Goal: Answer question/provide support

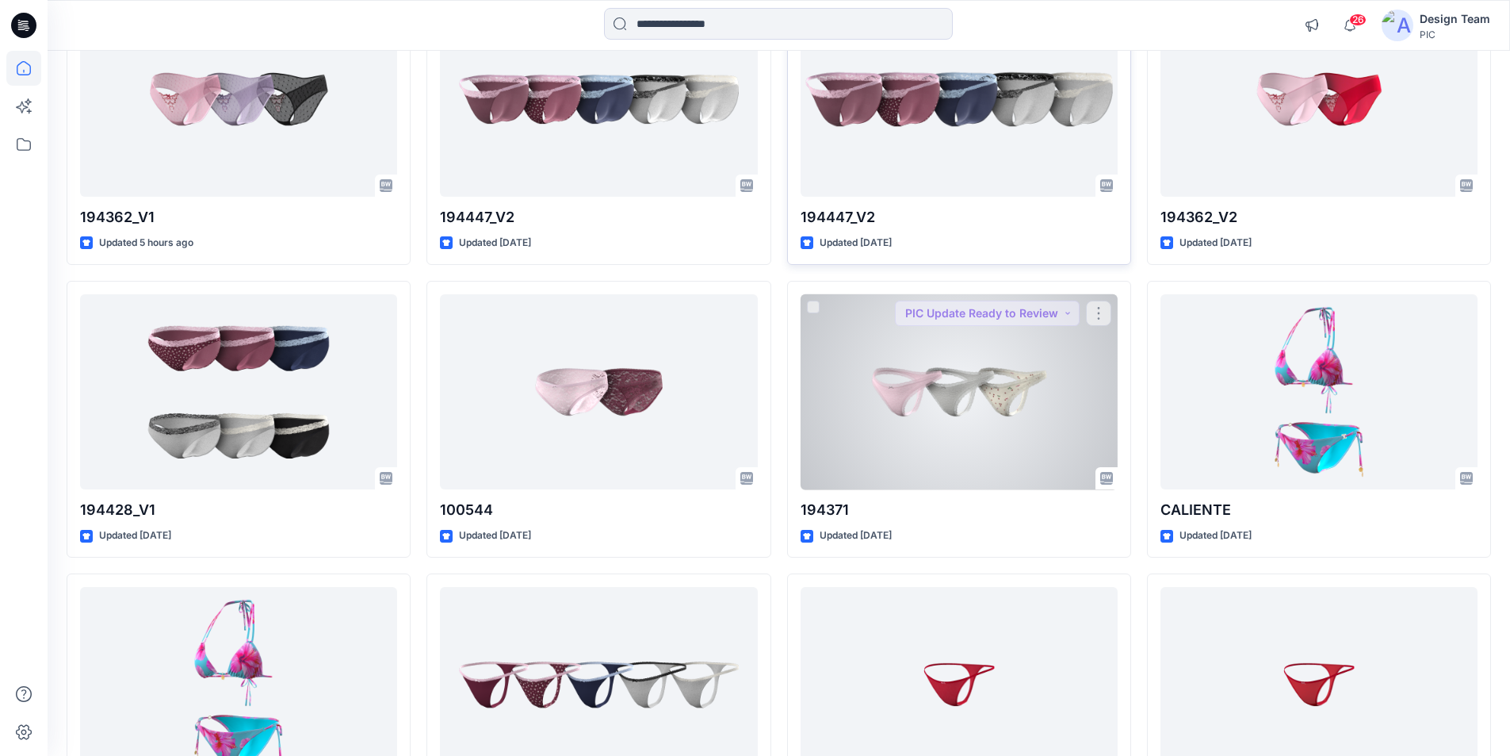
scroll to position [79, 0]
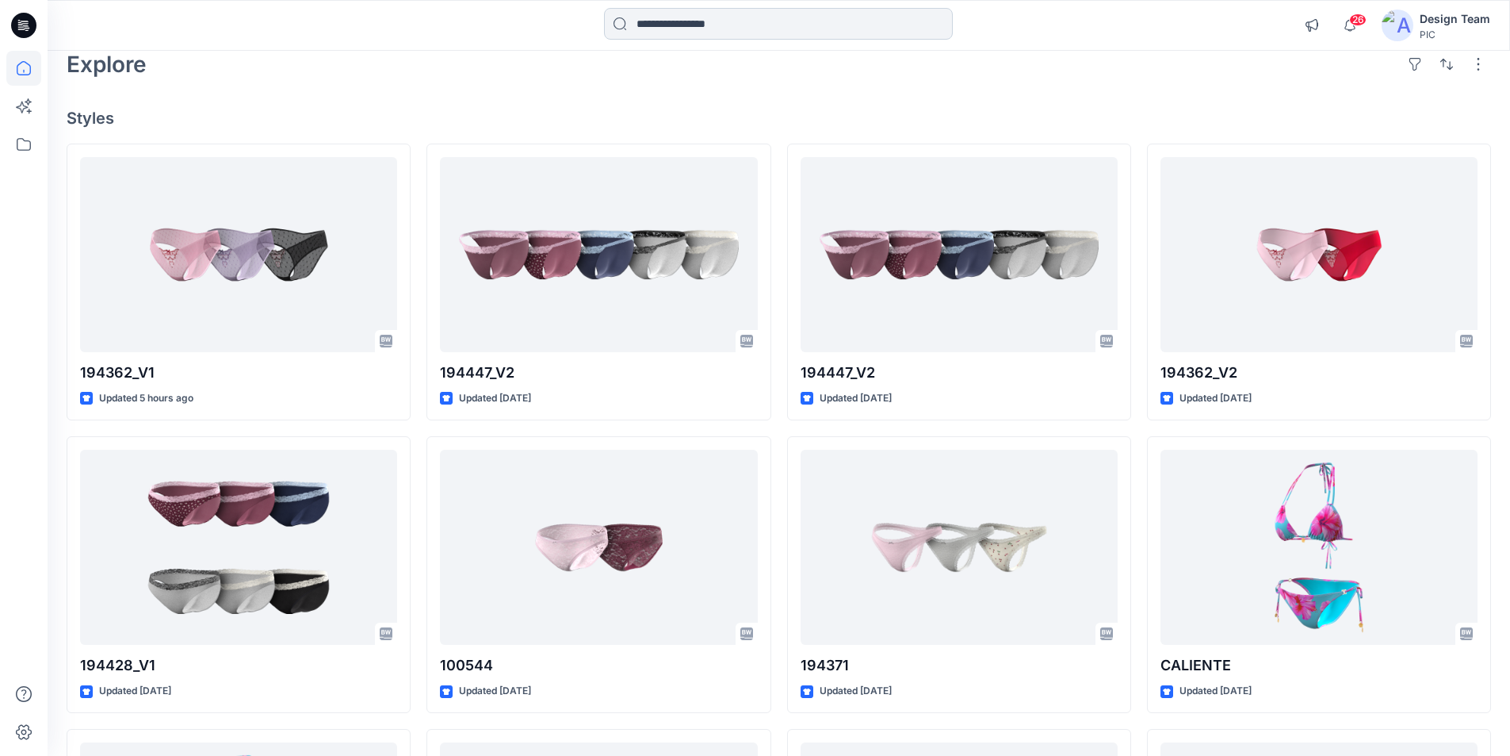
click at [788, 19] on input at bounding box center [778, 24] width 349 height 32
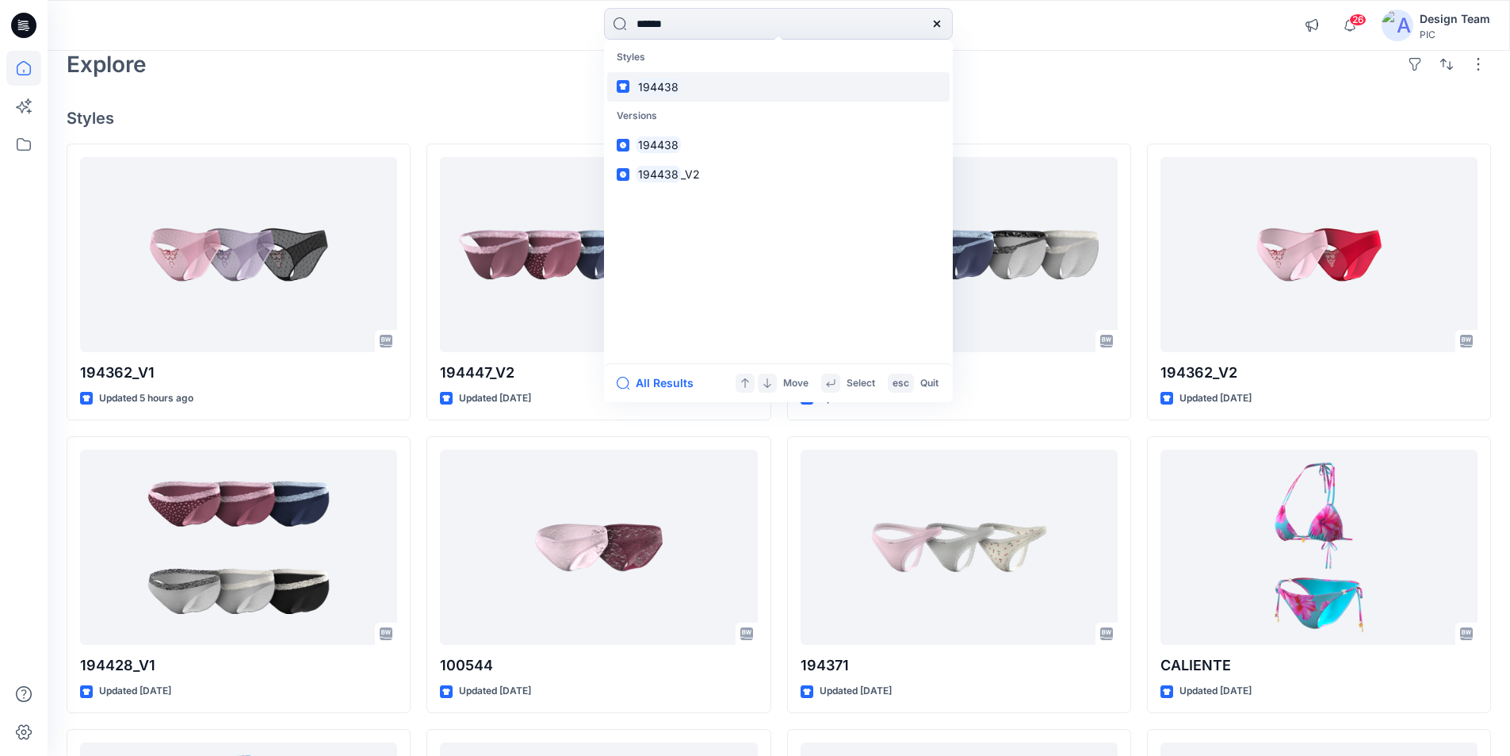
type input "******"
click at [665, 80] on mark "194438" at bounding box center [658, 87] width 45 height 18
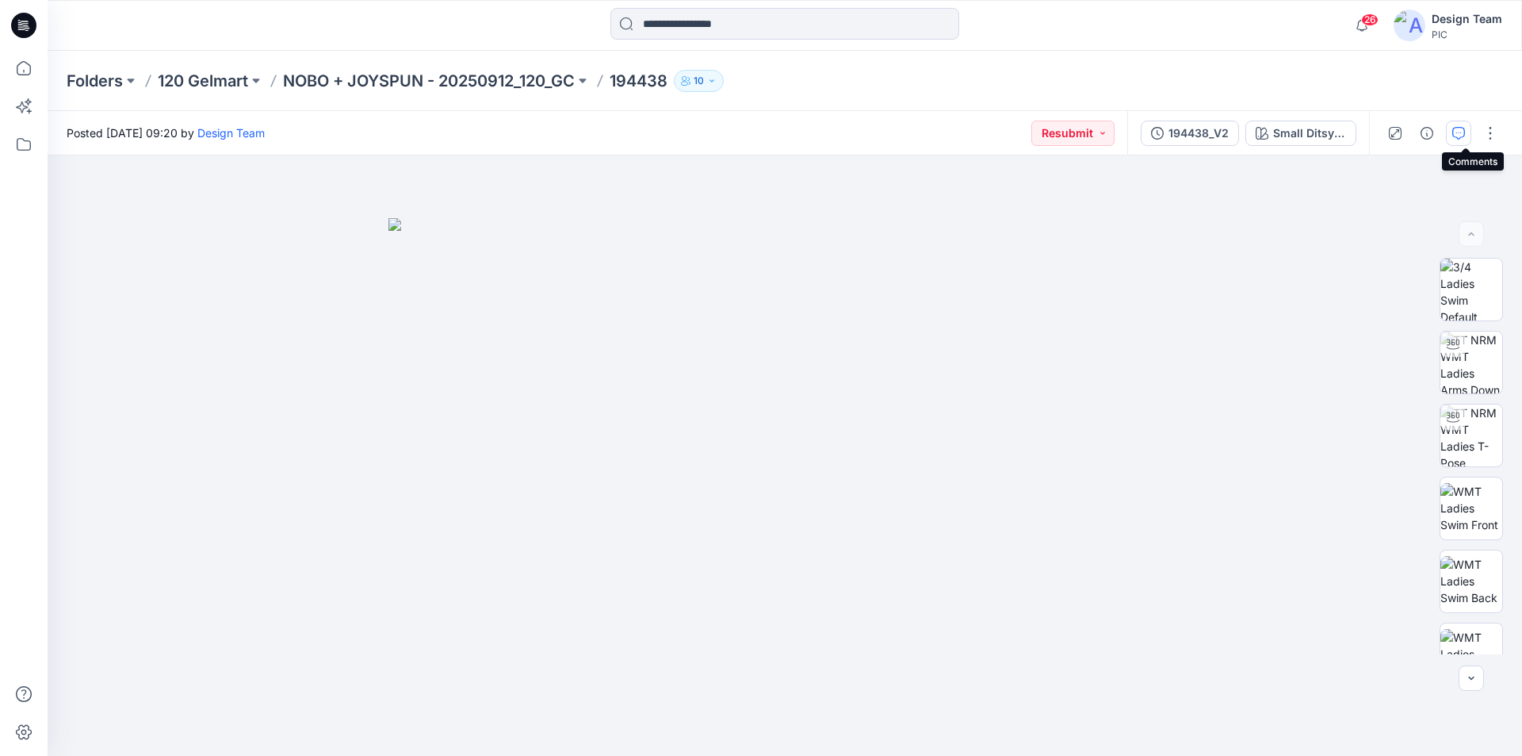
click at [1465, 131] on icon "button" at bounding box center [1458, 133] width 13 height 13
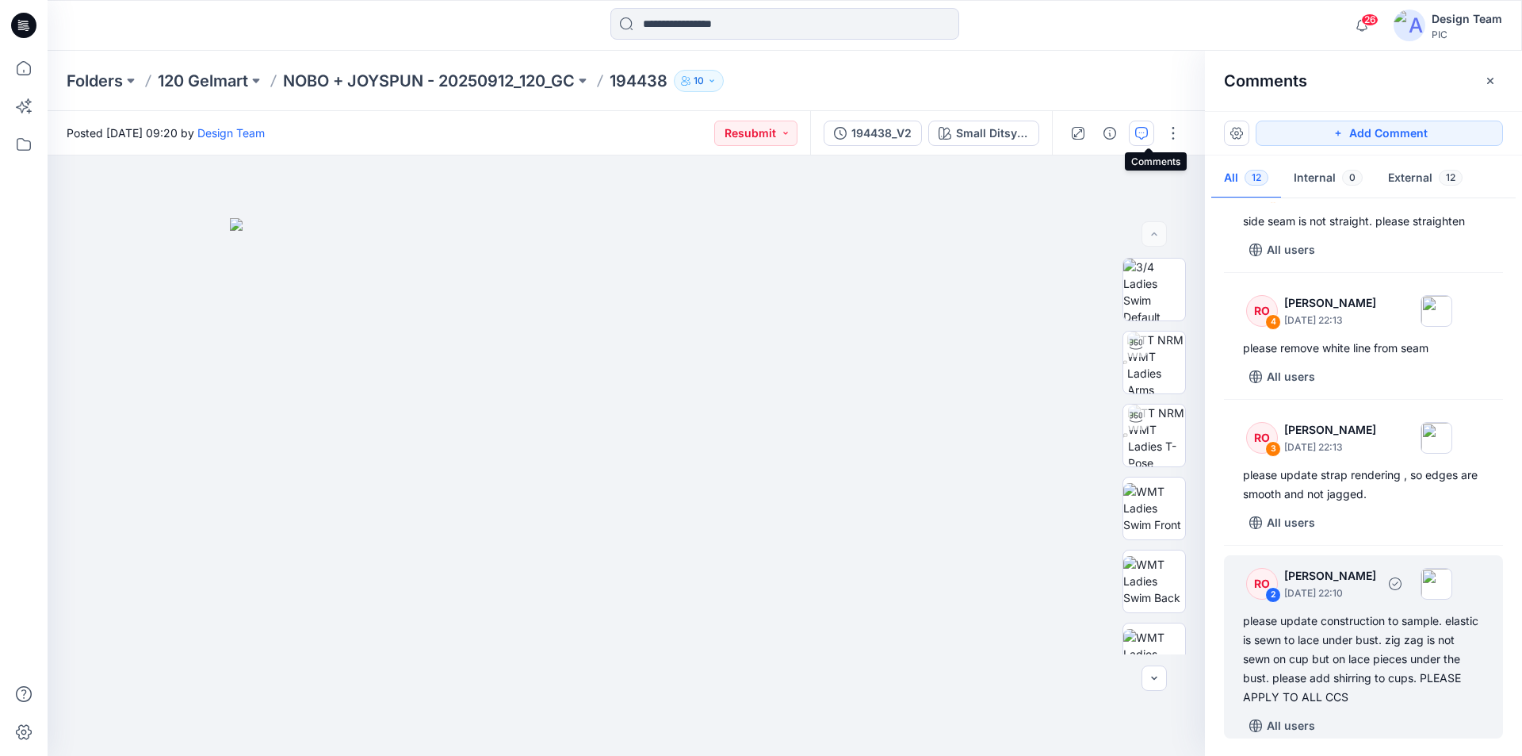
scroll to position [1341, 0]
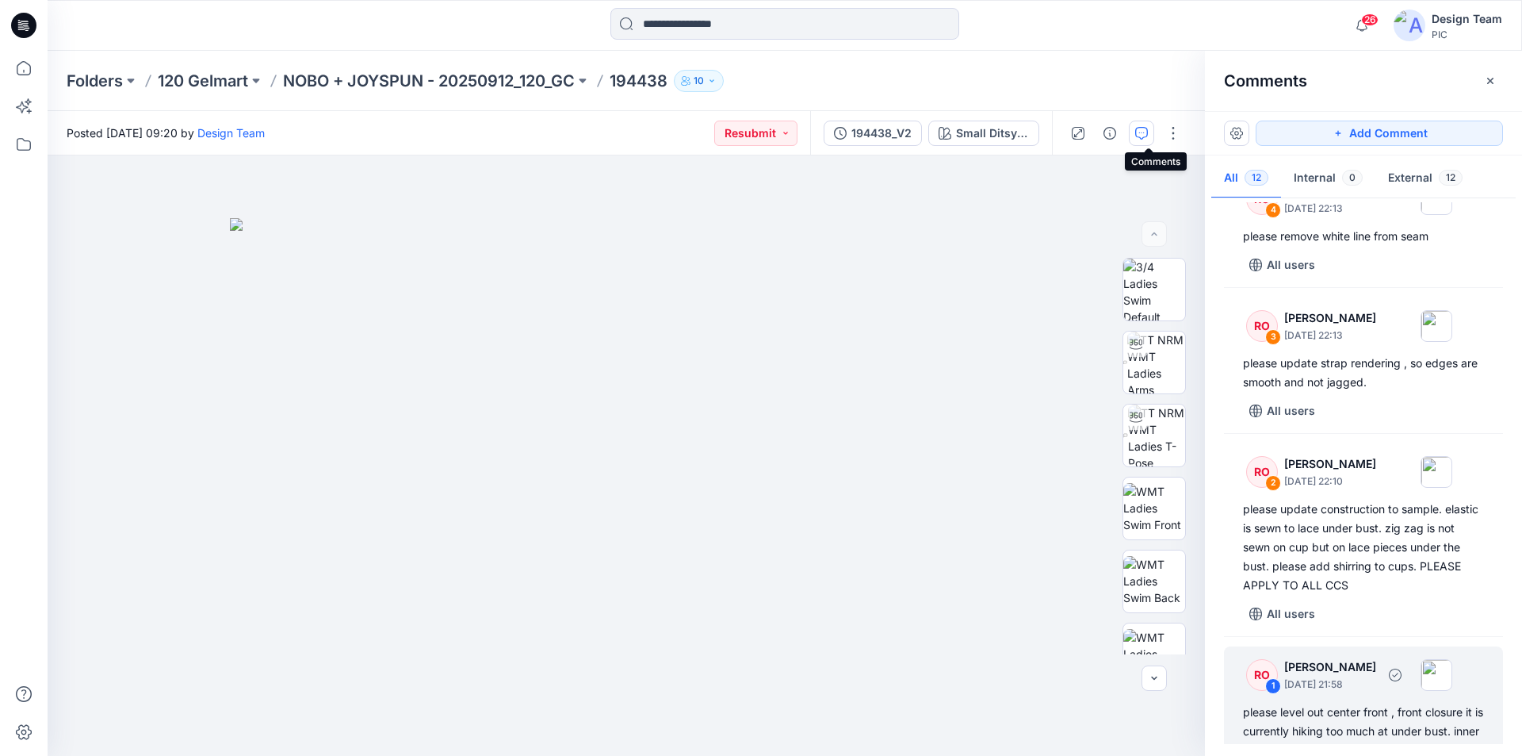
click at [1361, 702] on div "please level out center front , front closure it is currently hiking too much a…" at bounding box center [1363, 740] width 241 height 76
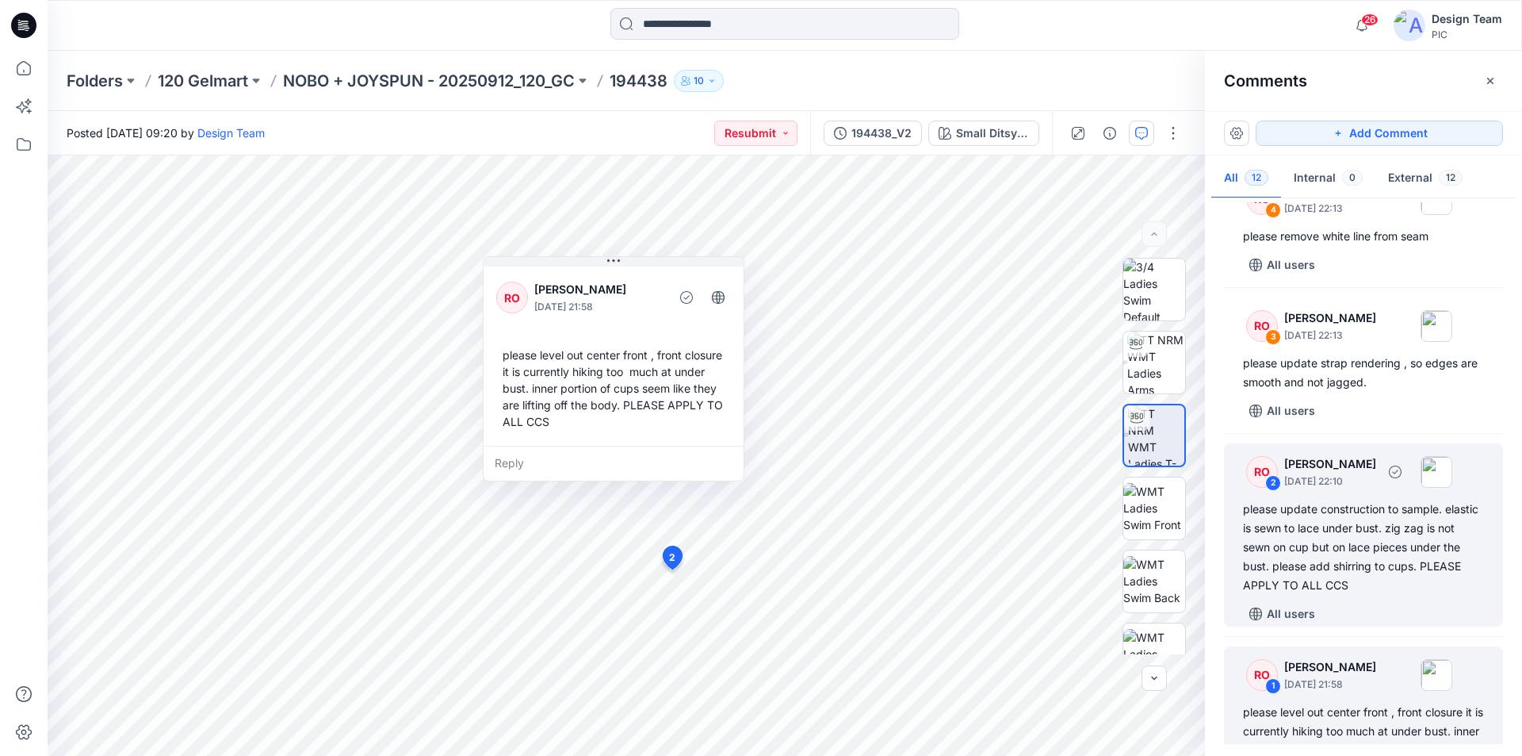
click at [1357, 499] on div "please update construction to sample. elastic is sewn to lace under bust. zig z…" at bounding box center [1363, 546] width 241 height 95
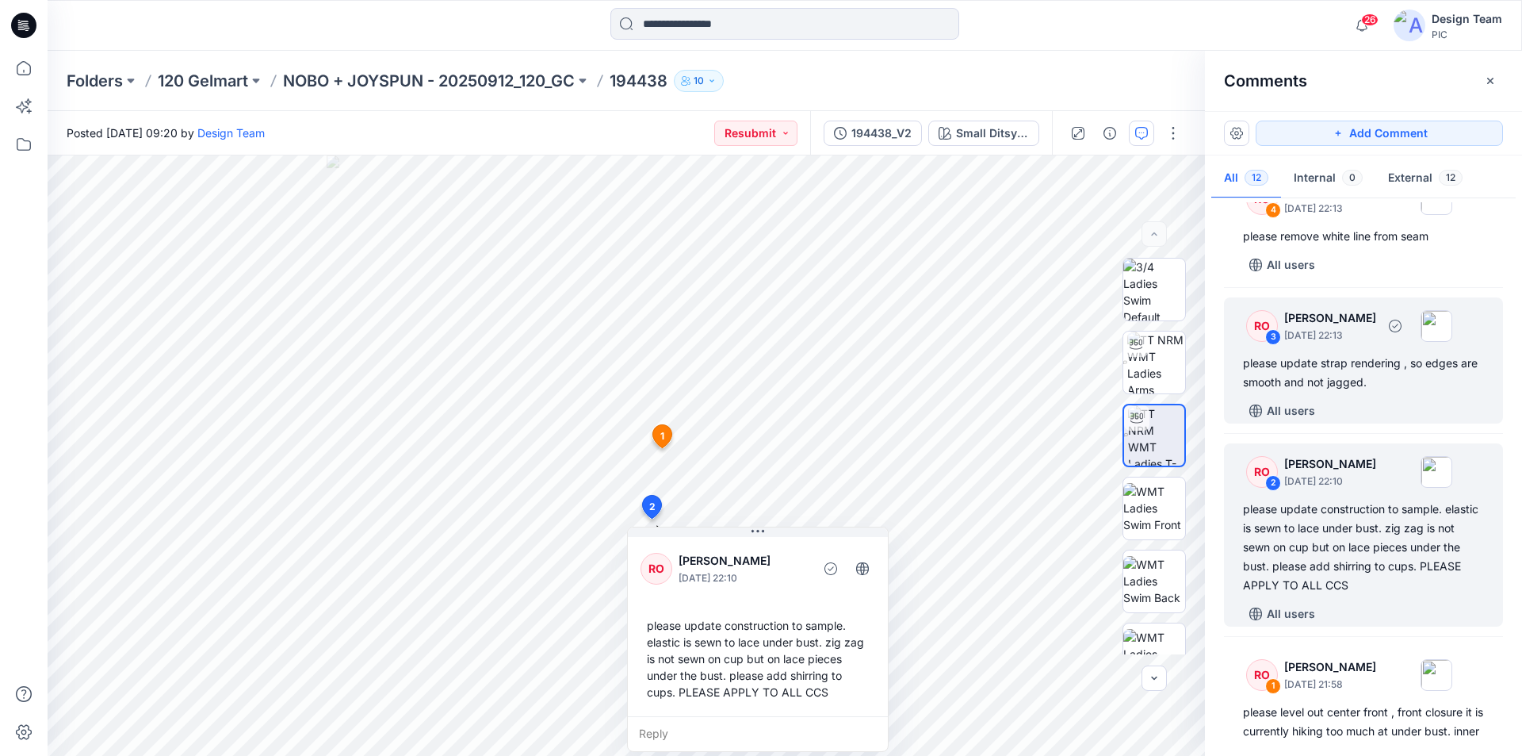
click at [1367, 354] on div "please update strap rendering , so edges are smooth and not jagged." at bounding box center [1363, 373] width 241 height 38
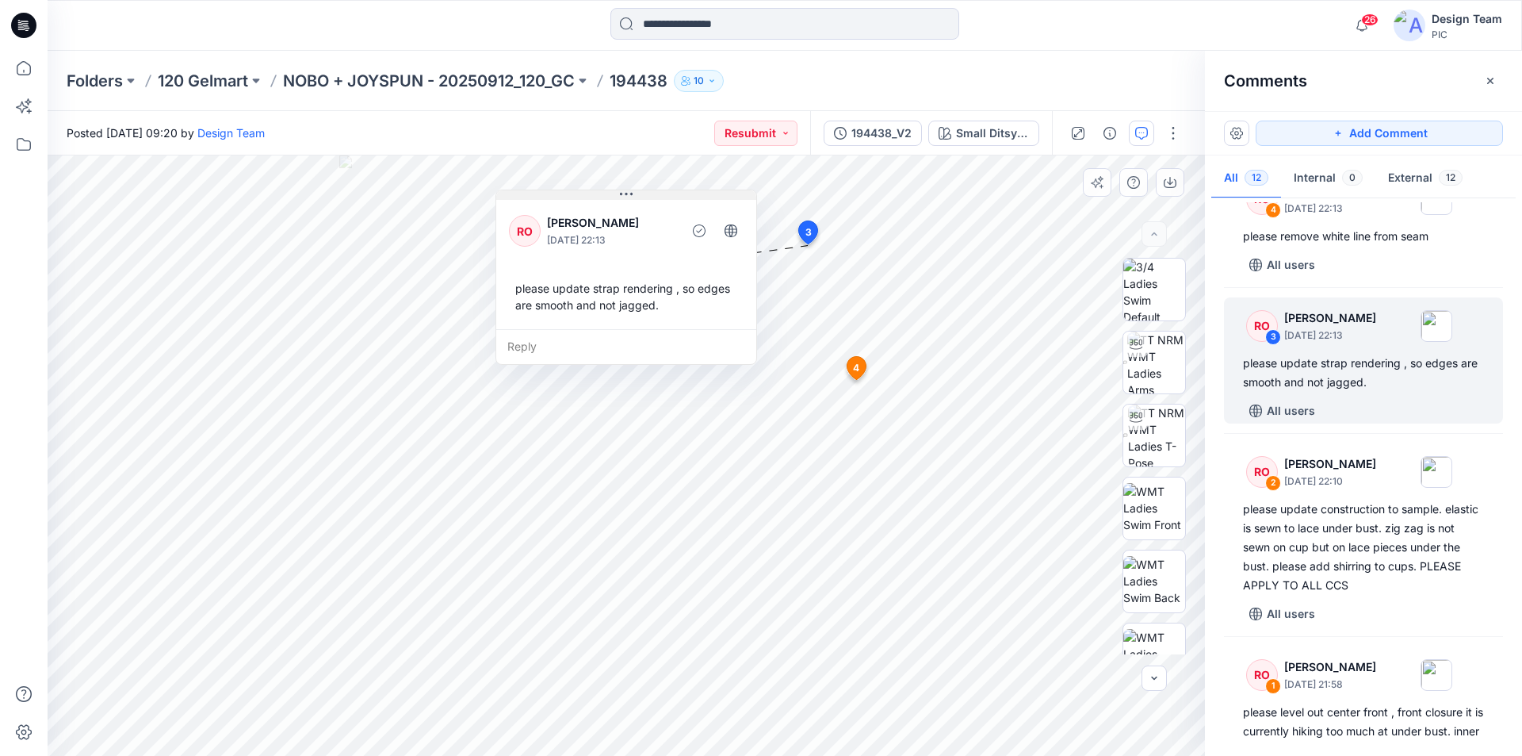
drag, startPoint x: 684, startPoint y: 187, endPoint x: 636, endPoint y: 193, distance: 48.7
click at [636, 193] on button at bounding box center [626, 195] width 260 height 10
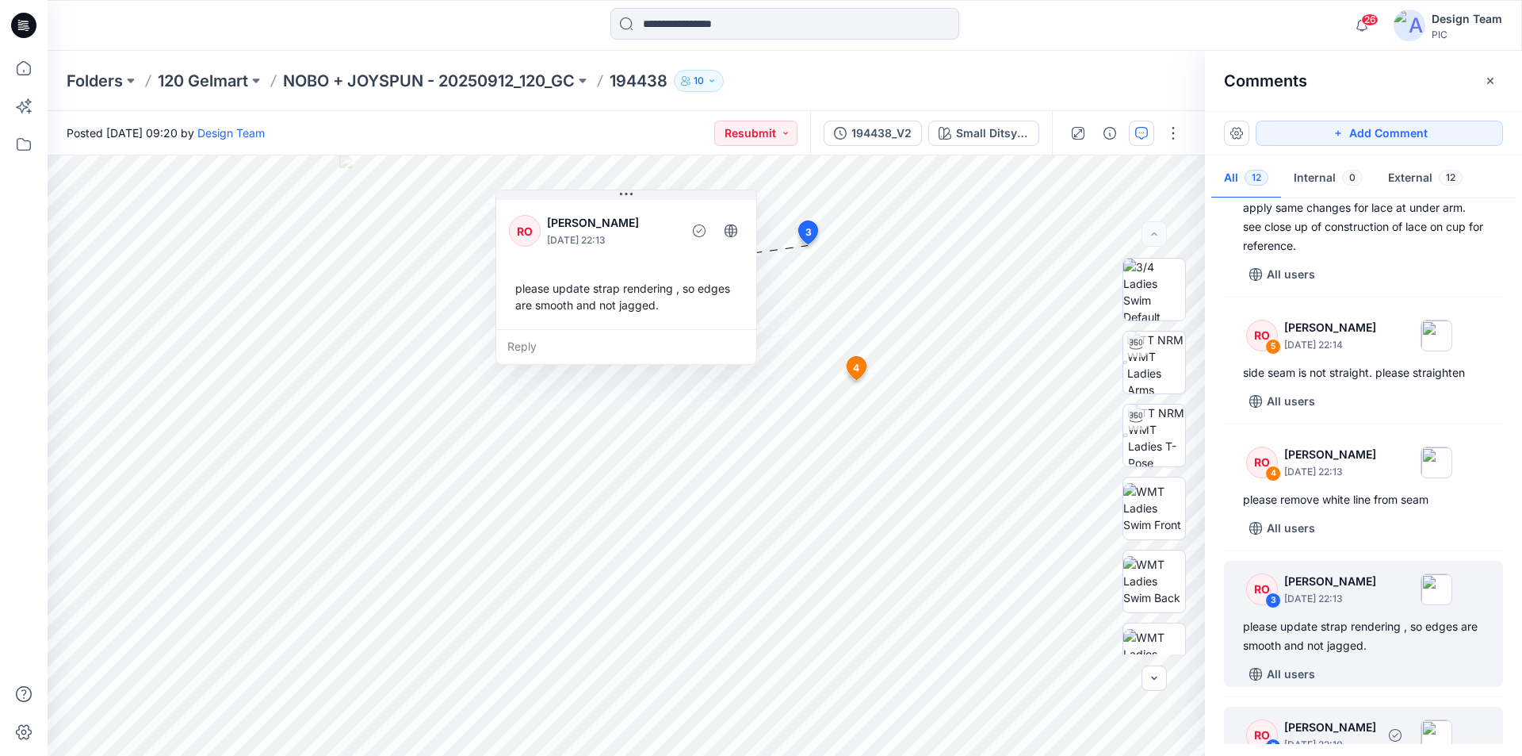
scroll to position [1024, 0]
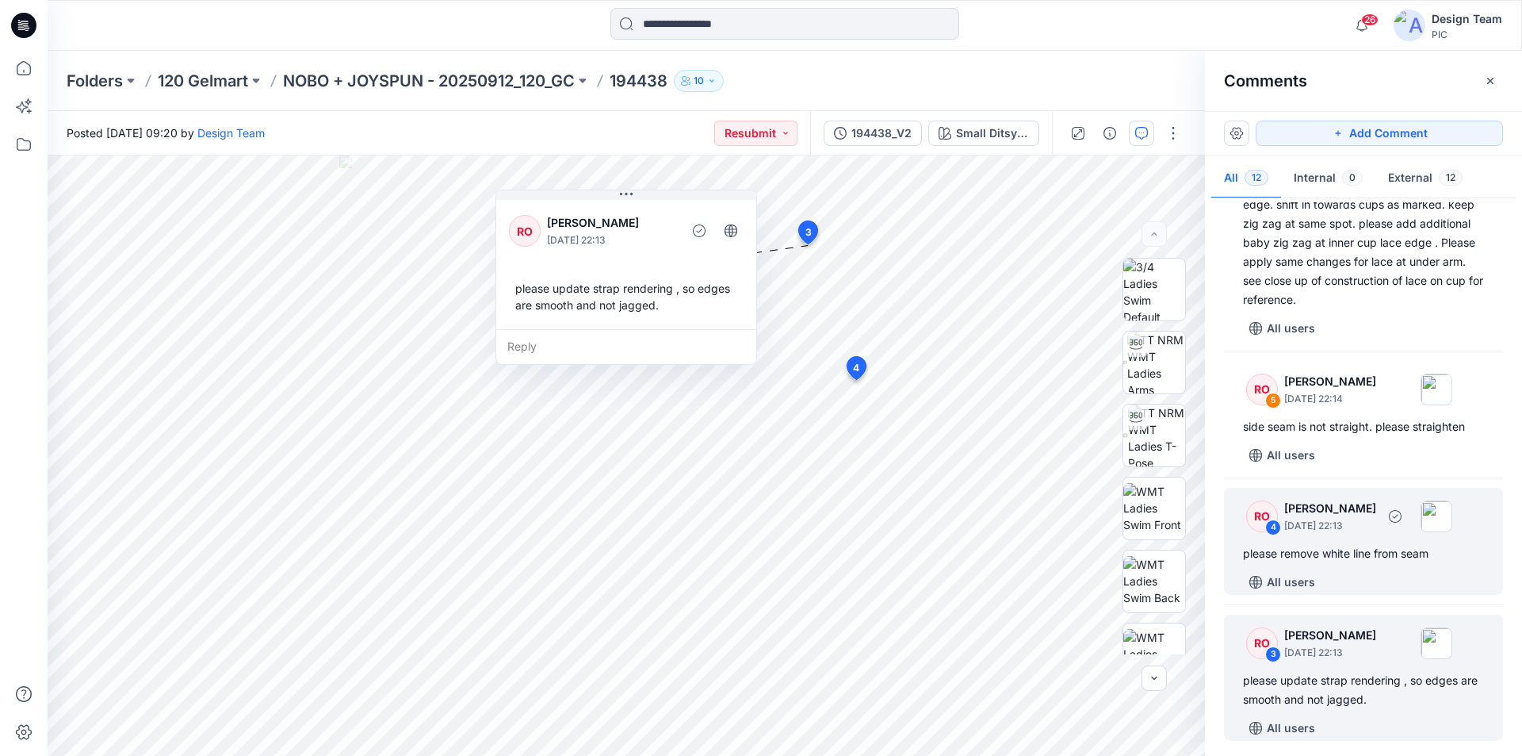
click at [1364, 518] on p "[DATE] 22:13" at bounding box center [1330, 526] width 92 height 16
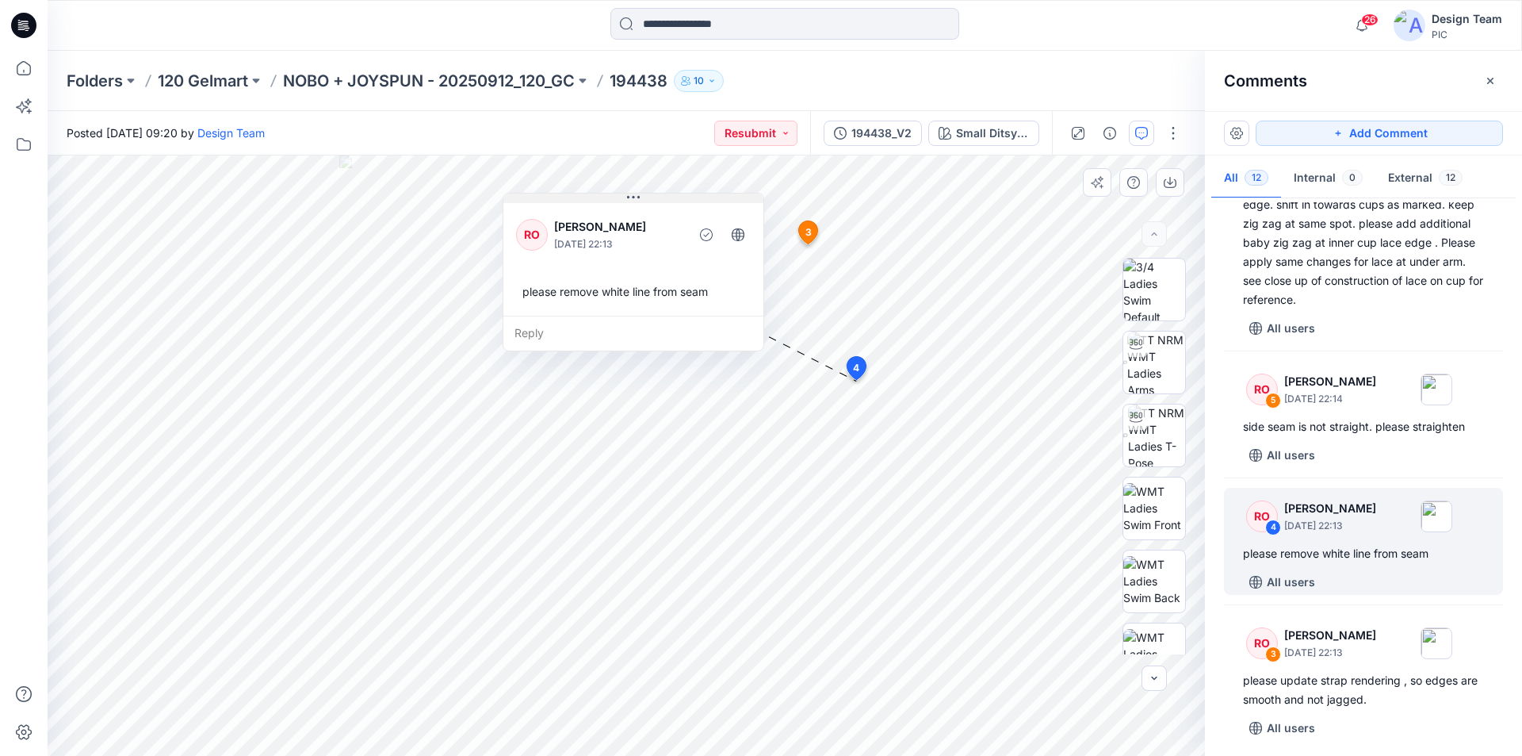
drag, startPoint x: 775, startPoint y: 362, endPoint x: 633, endPoint y: 195, distance: 219.9
click at [633, 195] on icon at bounding box center [633, 197] width 13 height 13
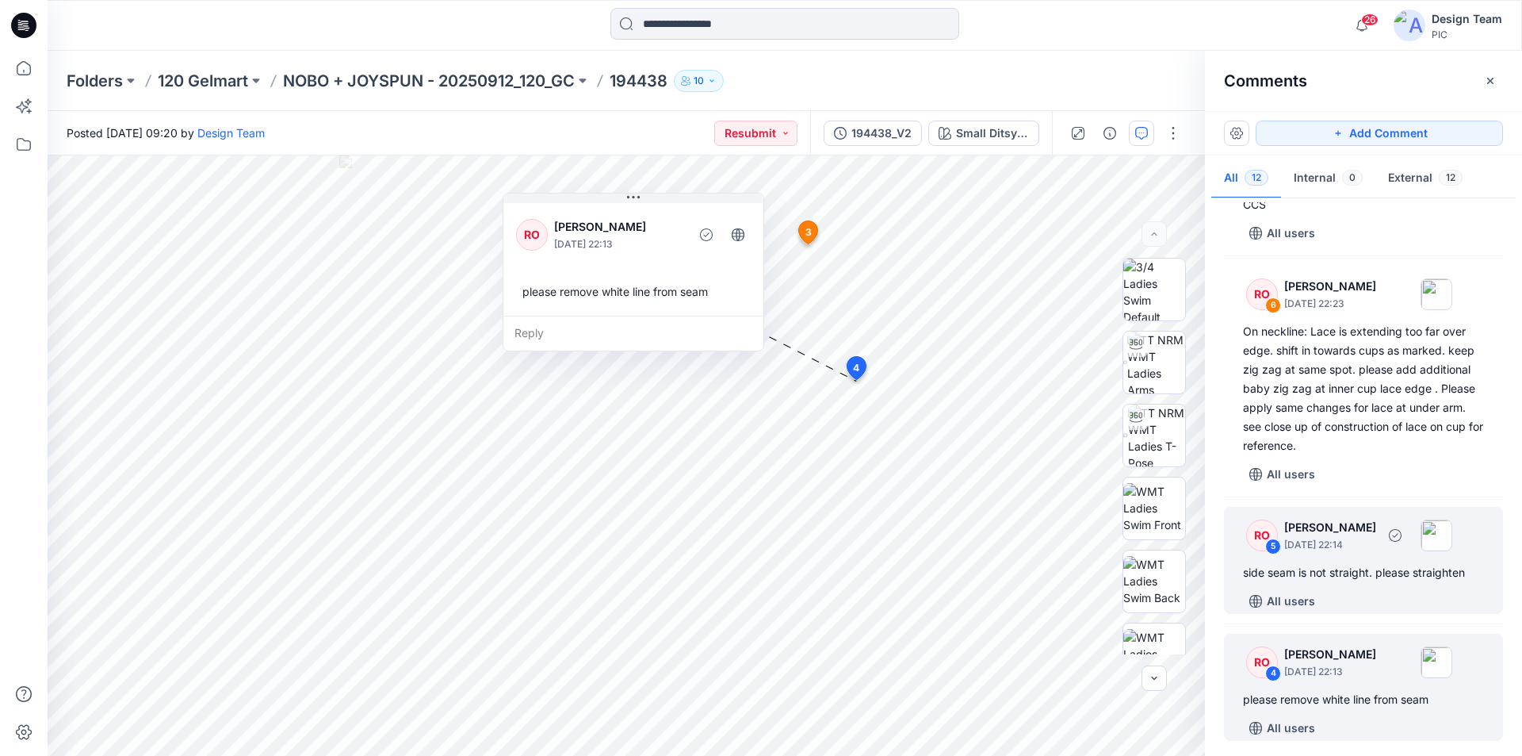
scroll to position [866, 0]
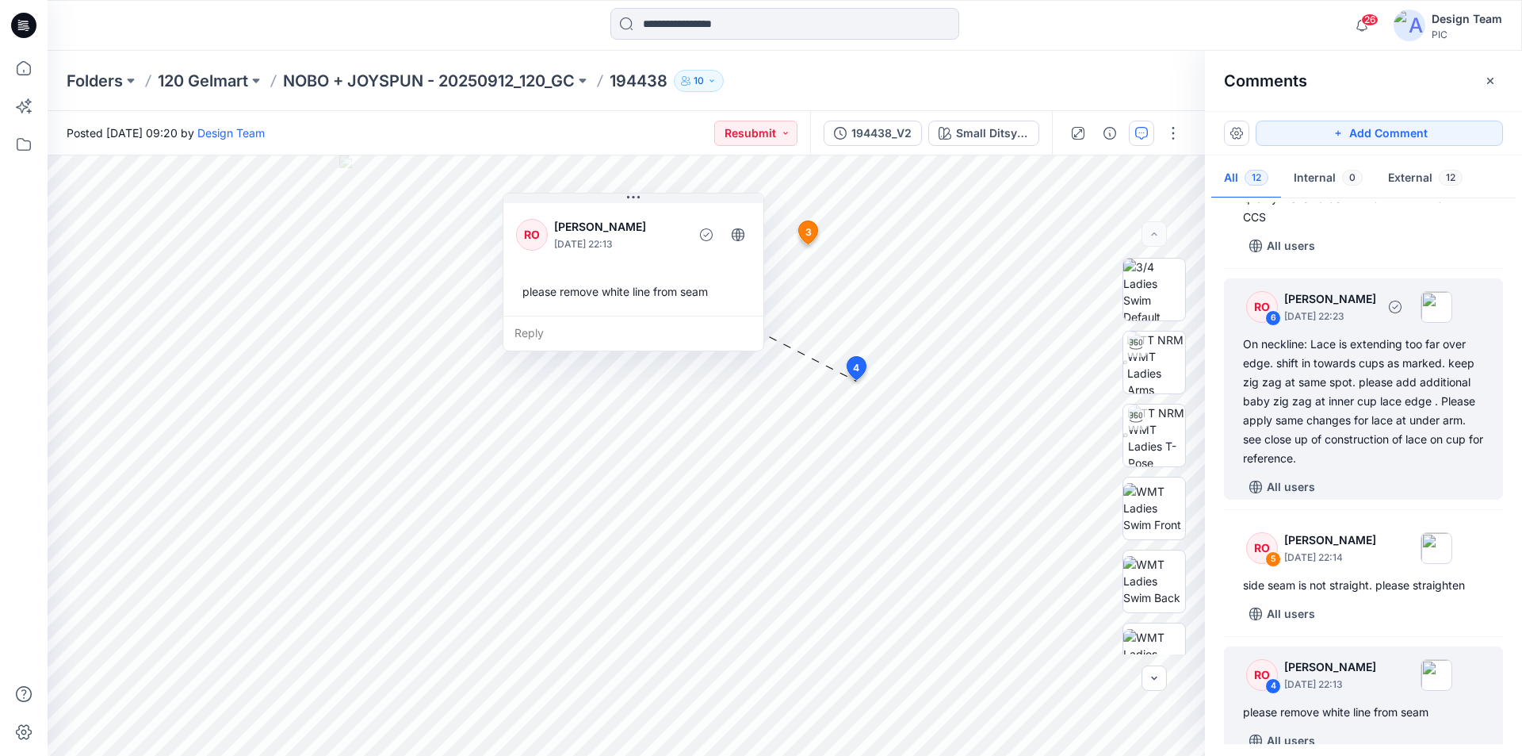
click at [1379, 347] on div "On neckline: Lace is extending too far over edge. shift in towards cups as mark…" at bounding box center [1363, 401] width 241 height 133
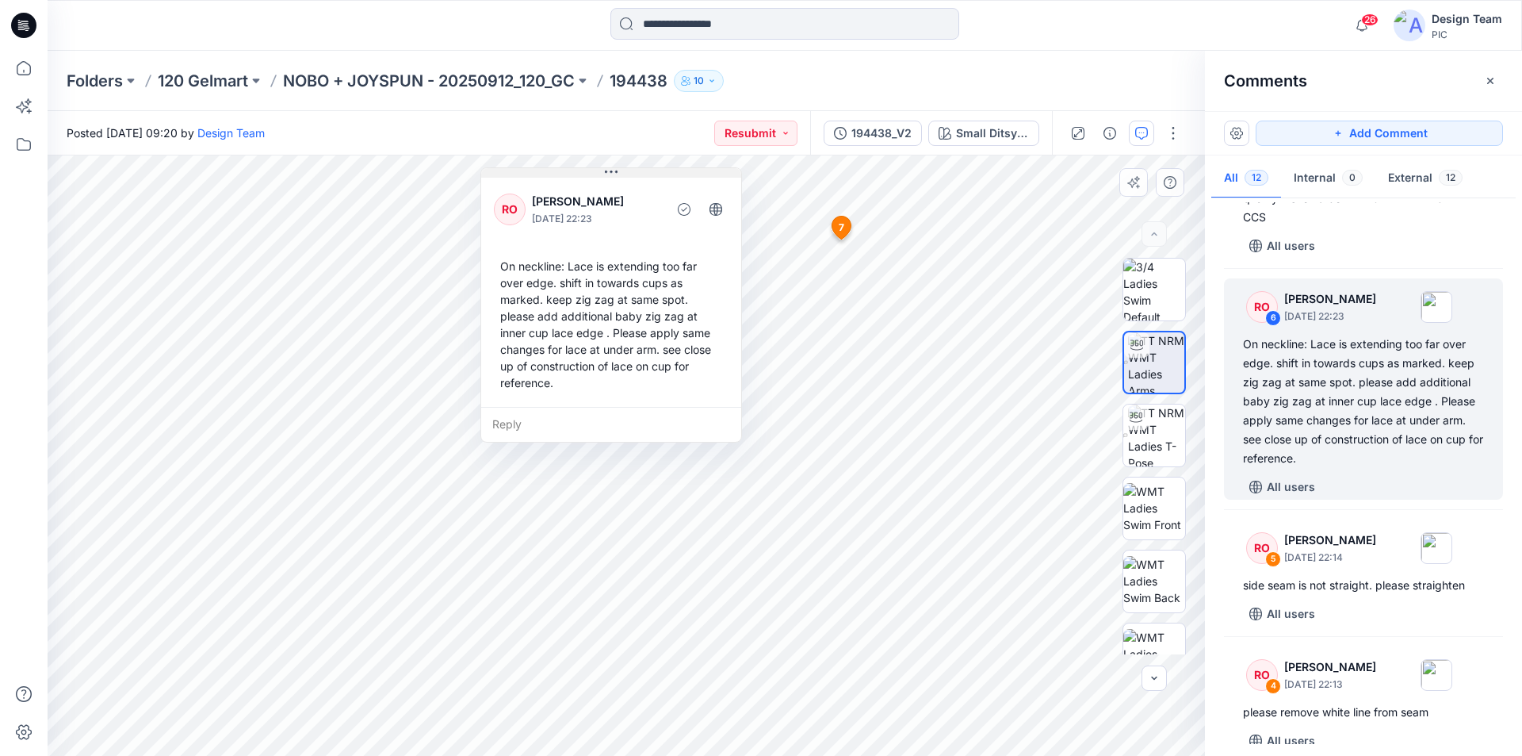
drag, startPoint x: 797, startPoint y: 197, endPoint x: 619, endPoint y: 172, distance: 179.4
click at [619, 172] on button at bounding box center [611, 173] width 260 height 10
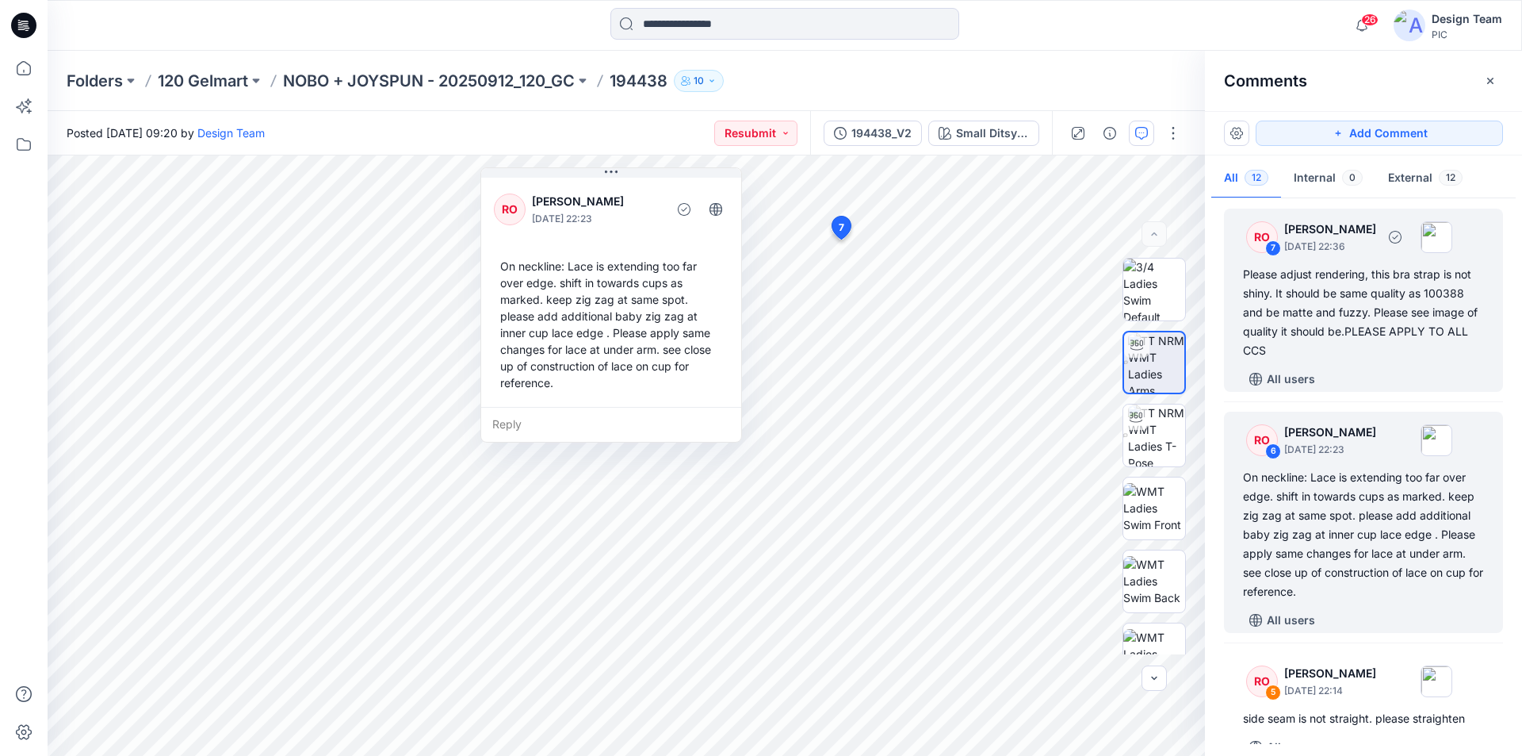
scroll to position [707, 0]
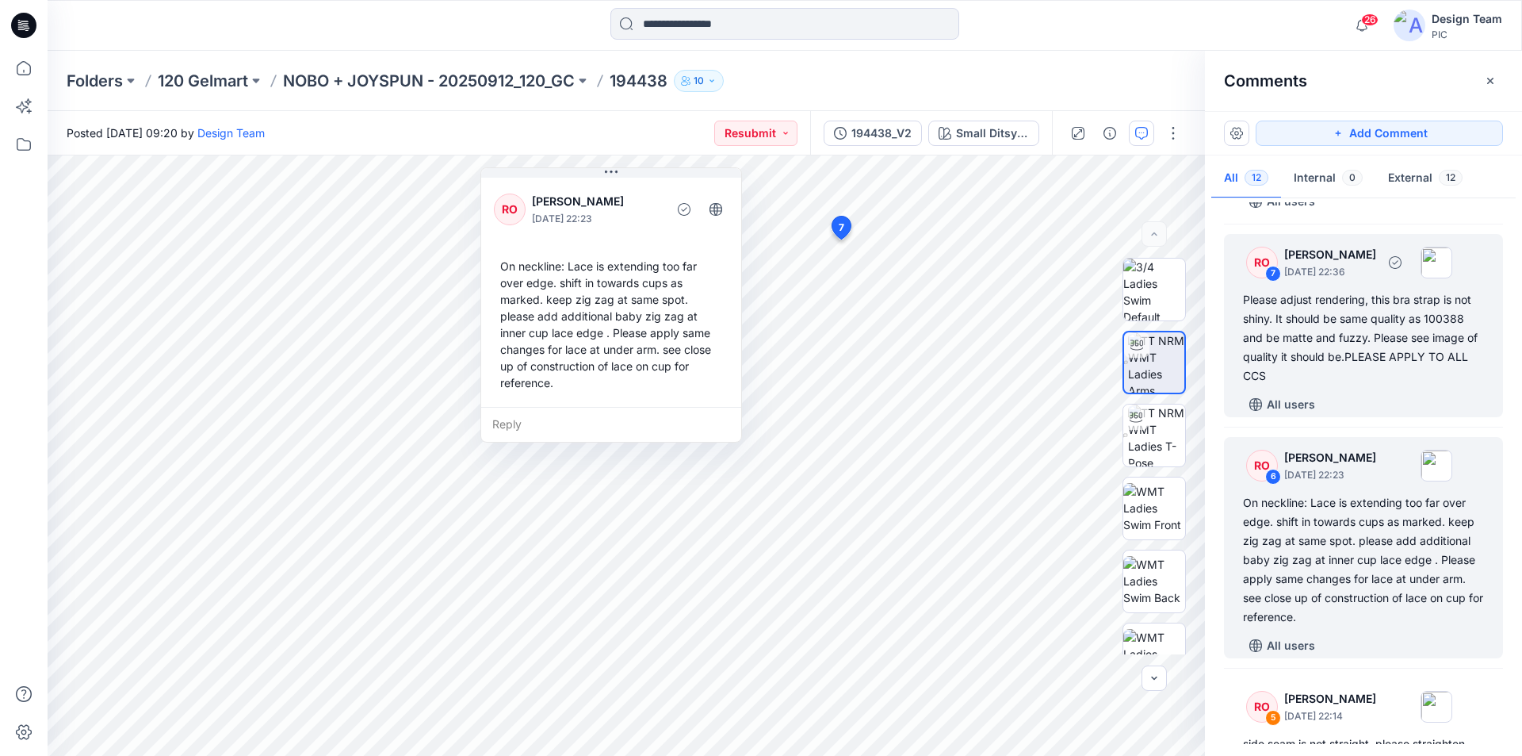
click at [1387, 323] on div "Please adjust rendering, this bra strap is not shiny. It should be same quality…" at bounding box center [1363, 337] width 241 height 95
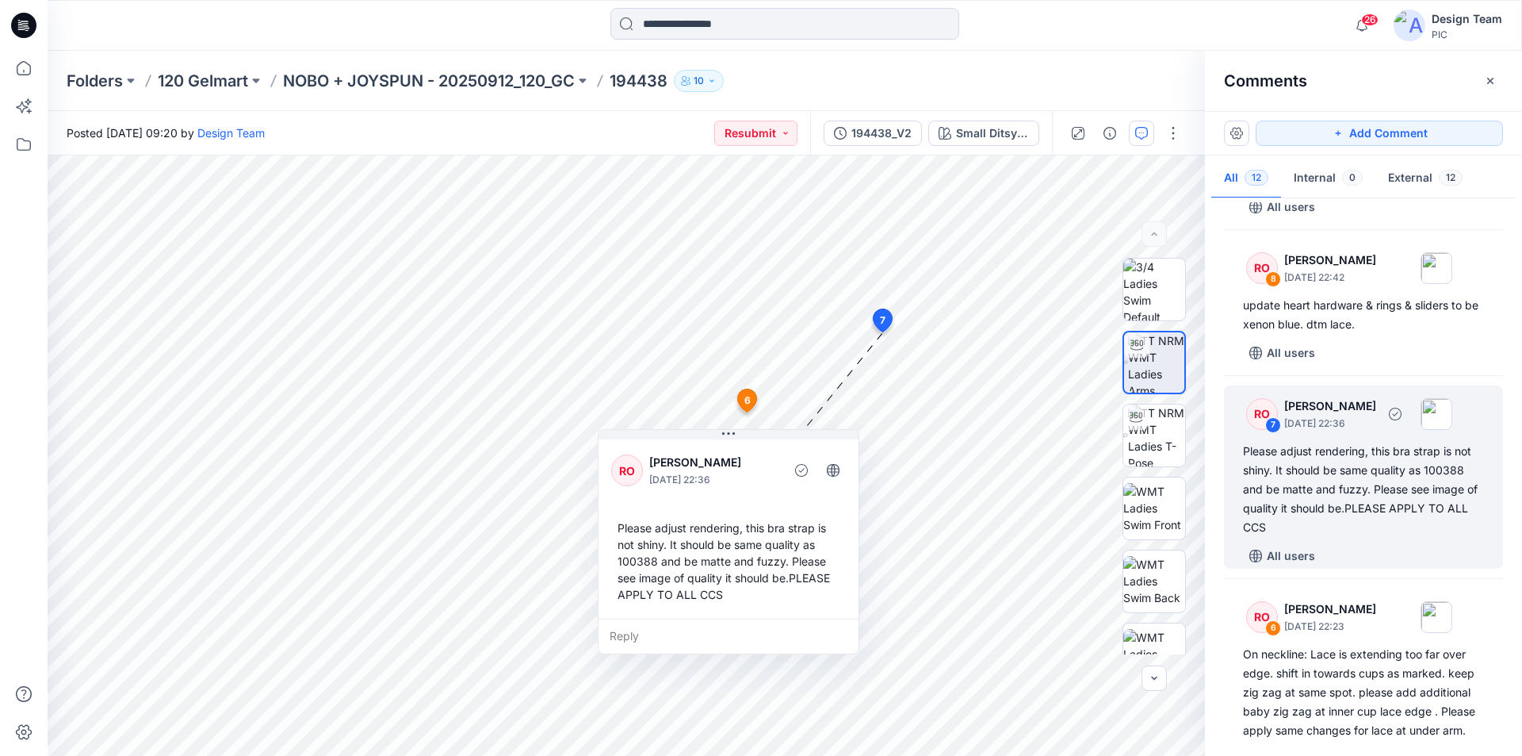
scroll to position [549, 0]
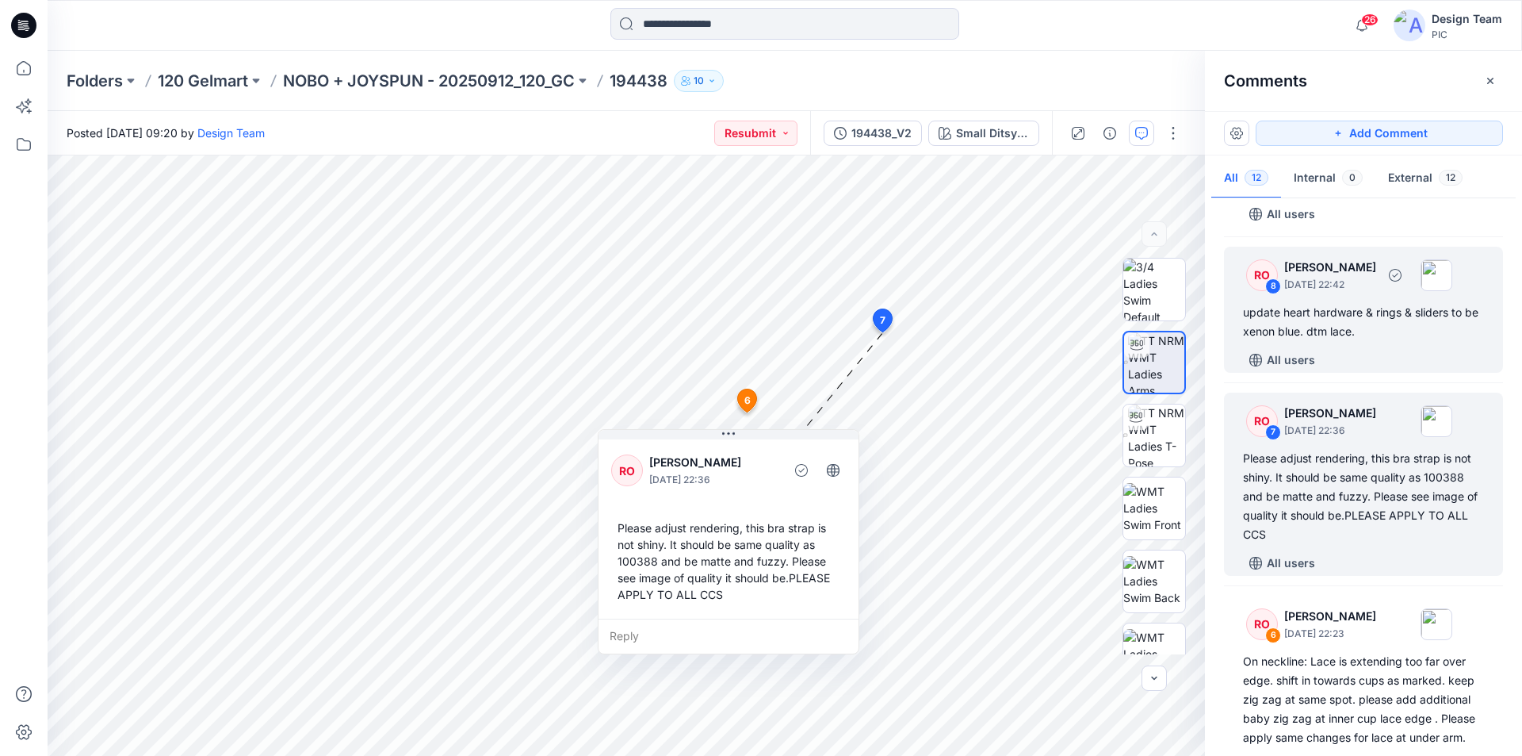
click at [1361, 331] on div "update heart hardware & rings & sliders to be xenon blue. dtm lace." at bounding box center [1363, 322] width 241 height 38
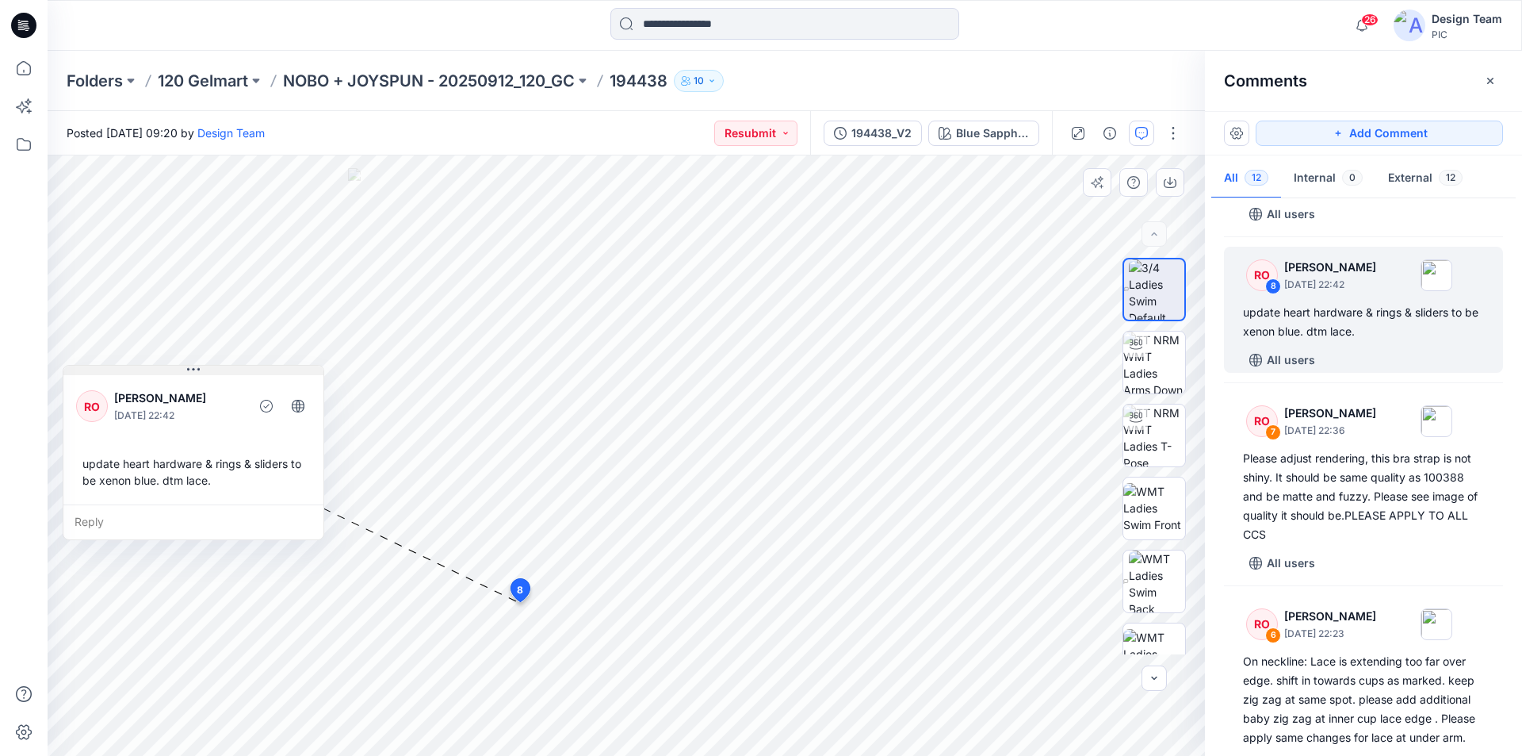
drag, startPoint x: 628, startPoint y: 617, endPoint x: 199, endPoint y: 371, distance: 494.3
click at [197, 372] on icon at bounding box center [193, 369] width 13 height 13
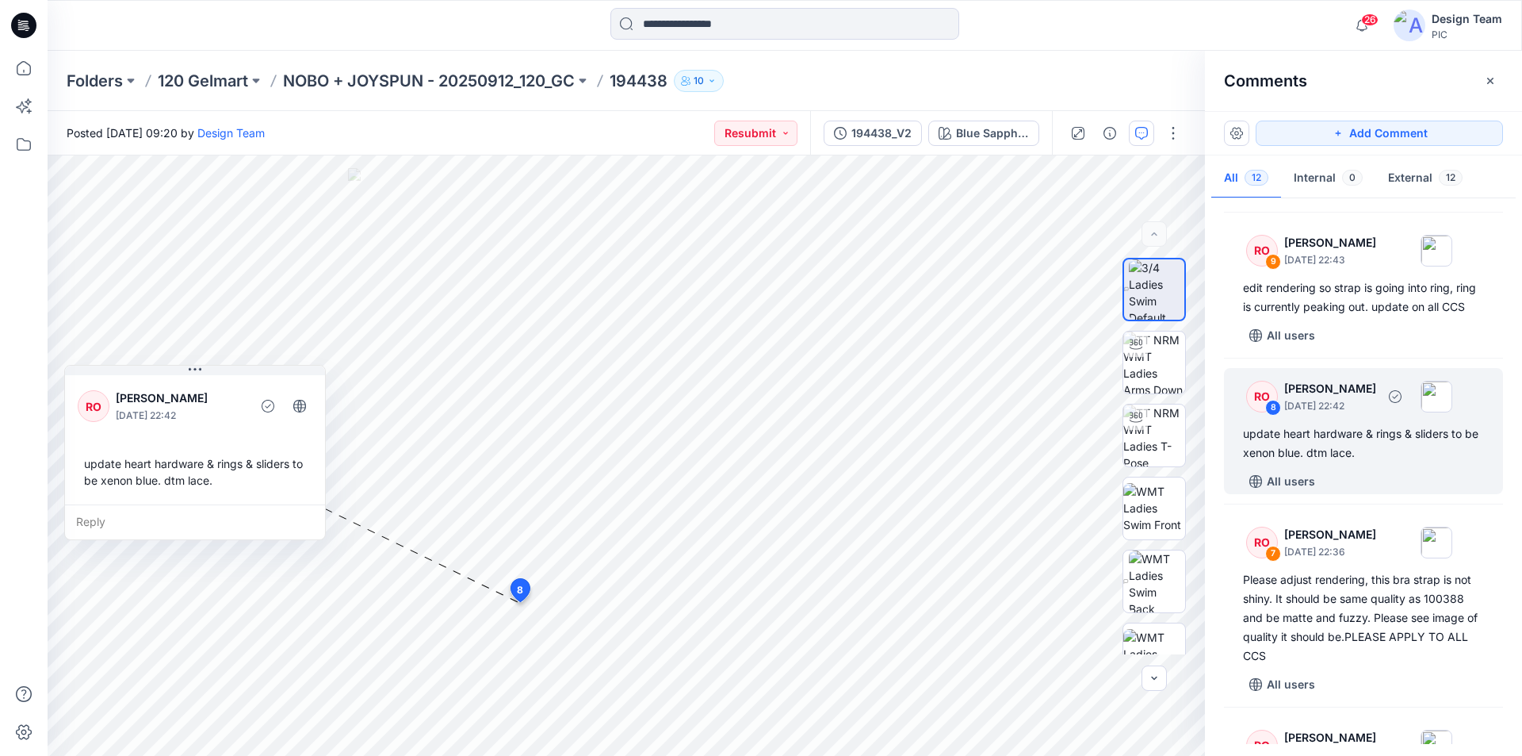
scroll to position [390, 0]
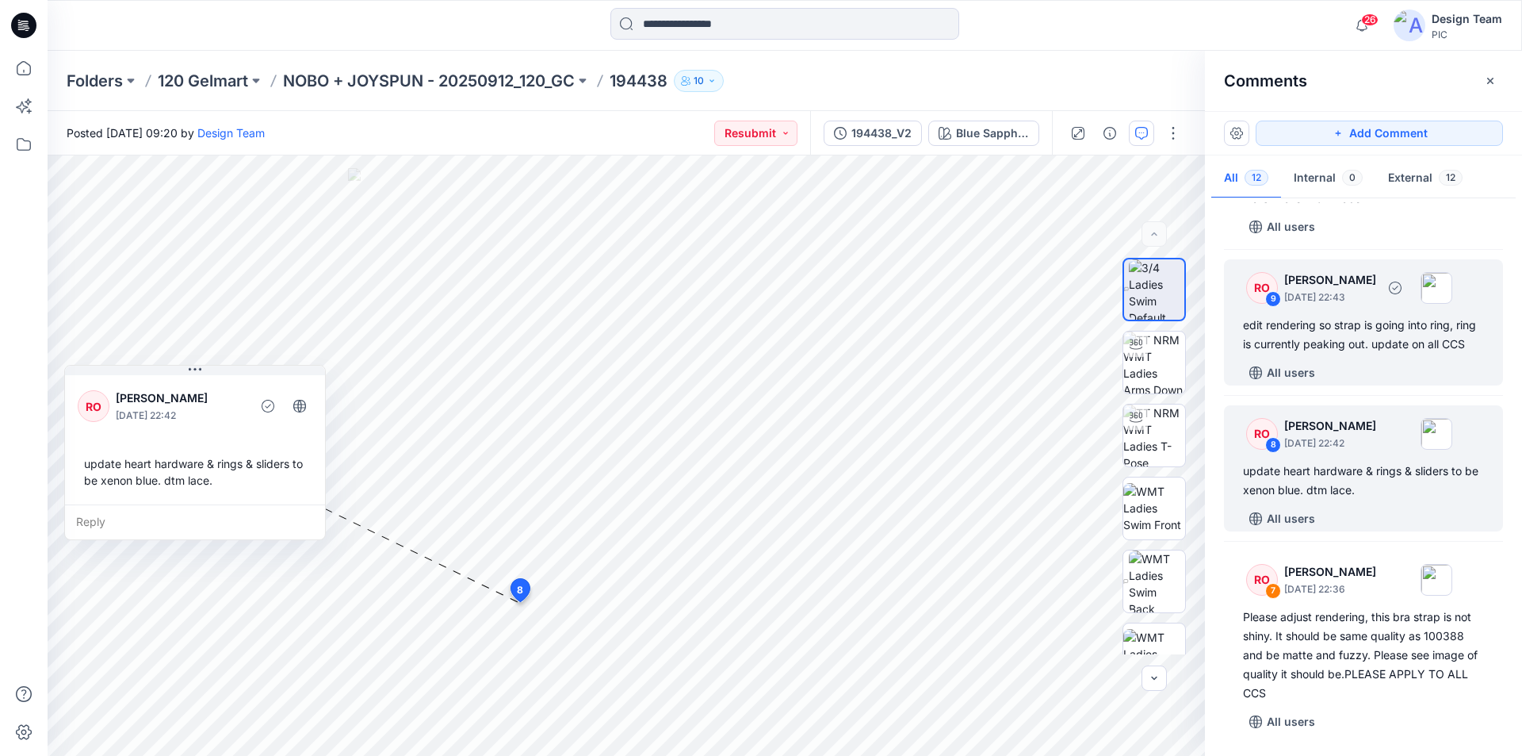
click at [1359, 327] on div "edit rendering so strap is going into ring, ring is currently peaking out. upda…" at bounding box center [1363, 335] width 241 height 38
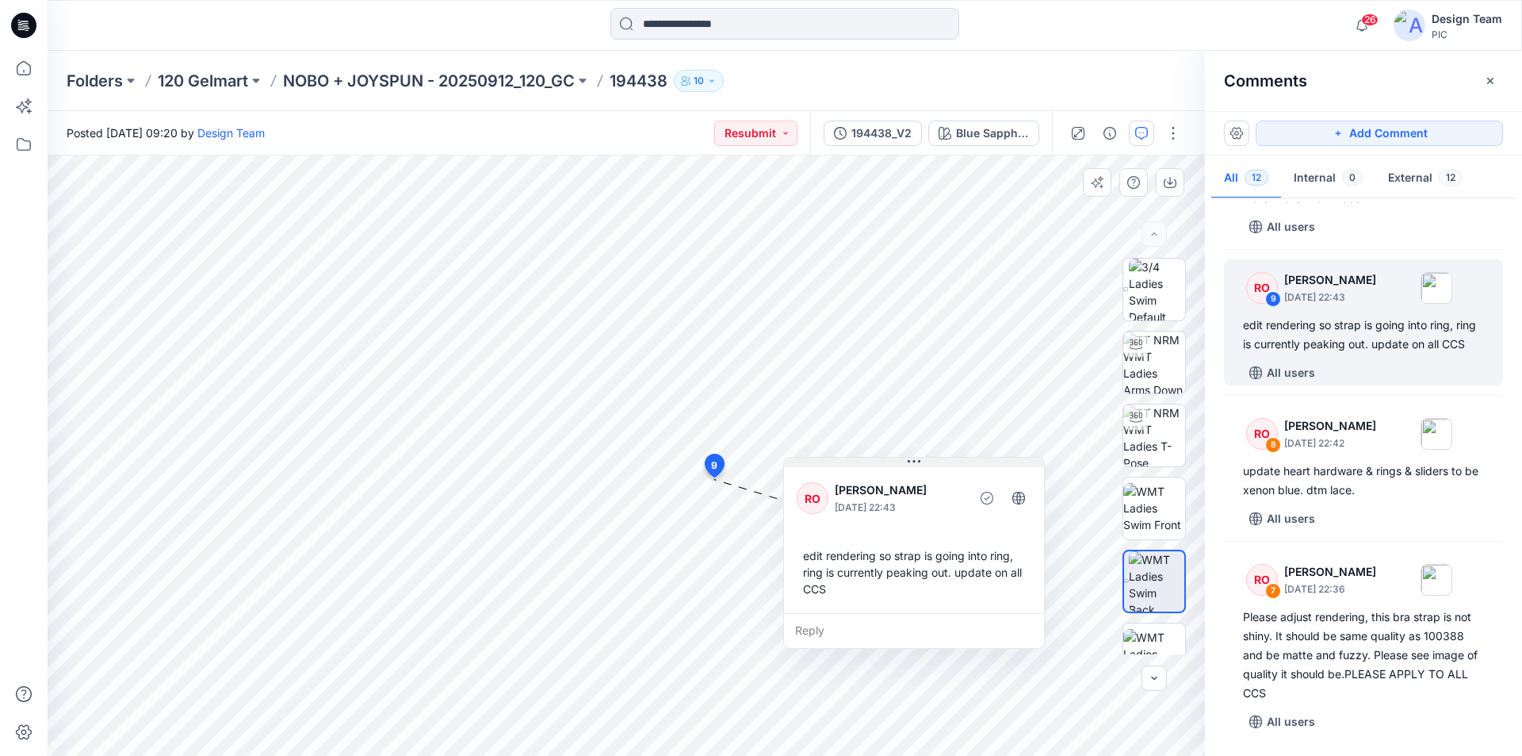
drag, startPoint x: 833, startPoint y: 492, endPoint x: 927, endPoint y: 463, distance: 97.8
click at [927, 463] on button at bounding box center [914, 462] width 260 height 10
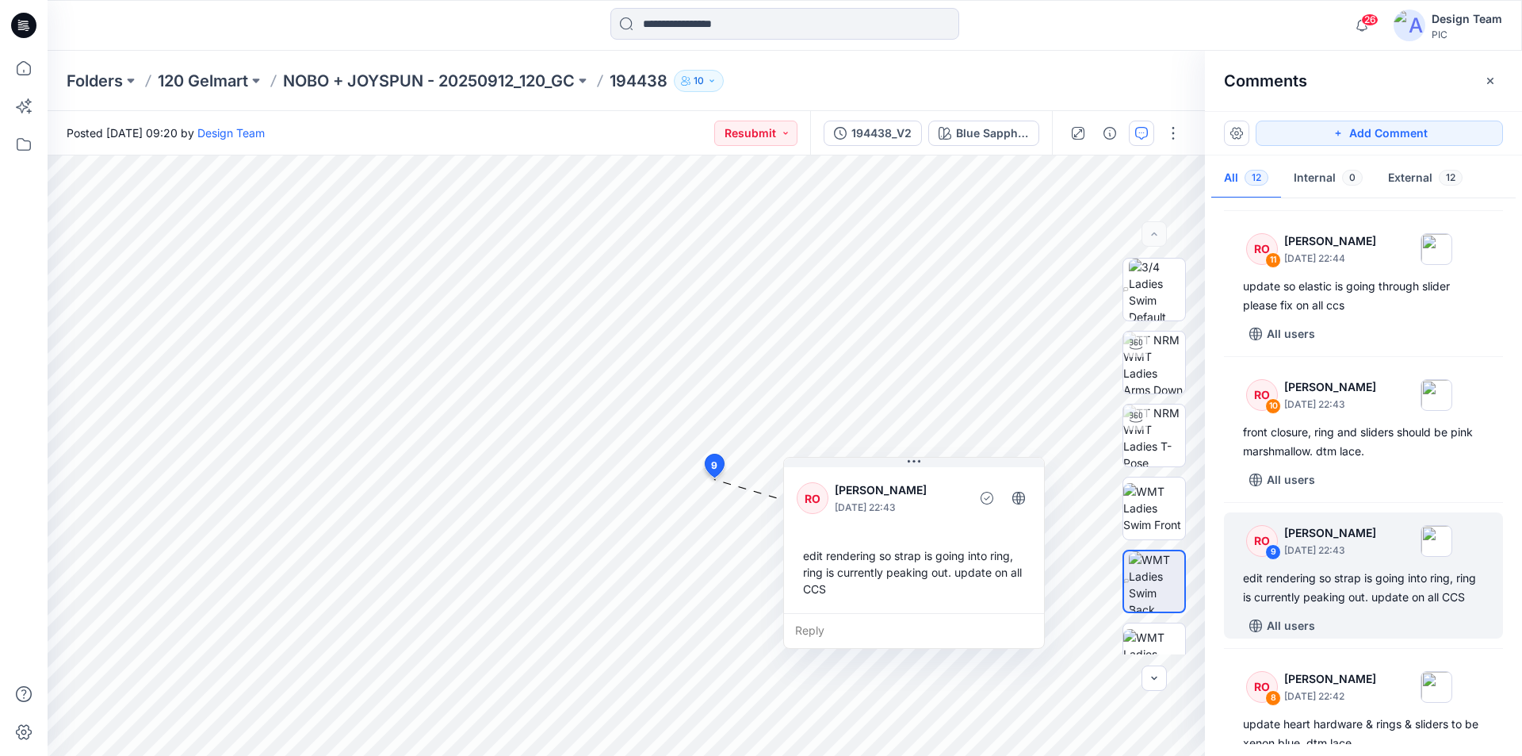
scroll to position [73, 0]
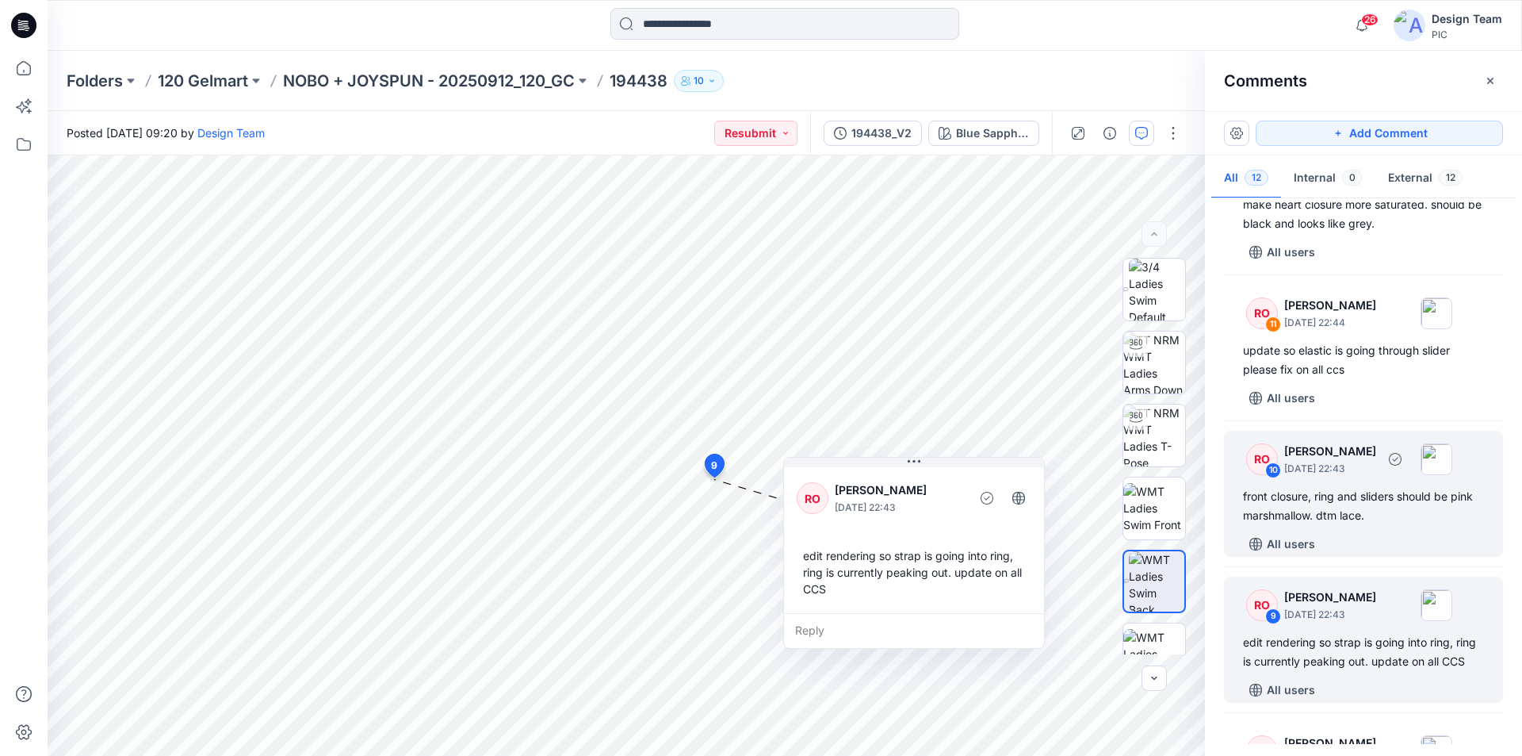
click at [1337, 491] on div "front closure, ring and sliders should be pink marshmallow. dtm lace." at bounding box center [1363, 506] width 241 height 38
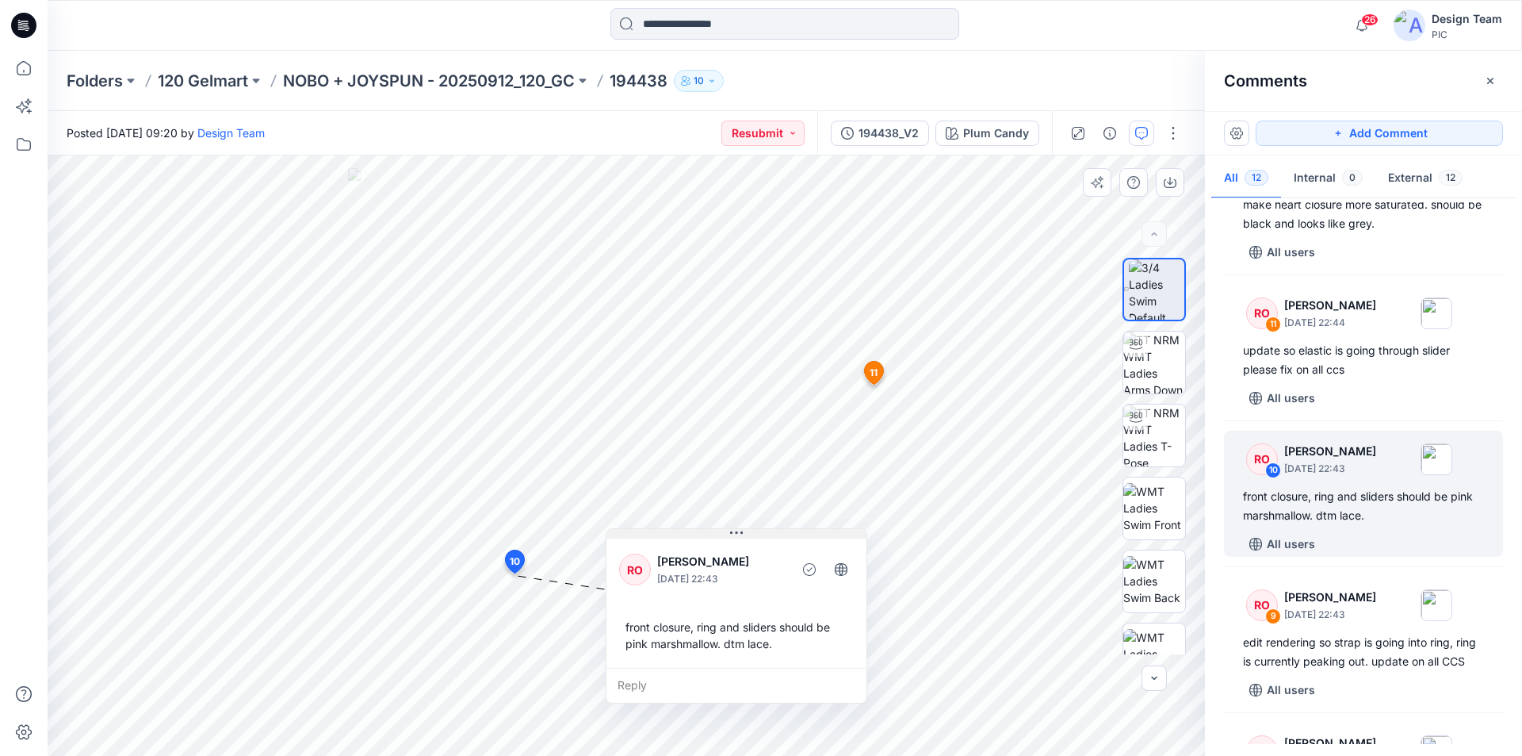
drag, startPoint x: 618, startPoint y: 585, endPoint x: 733, endPoint y: 532, distance: 127.4
click at [733, 532] on icon at bounding box center [736, 532] width 13 height 13
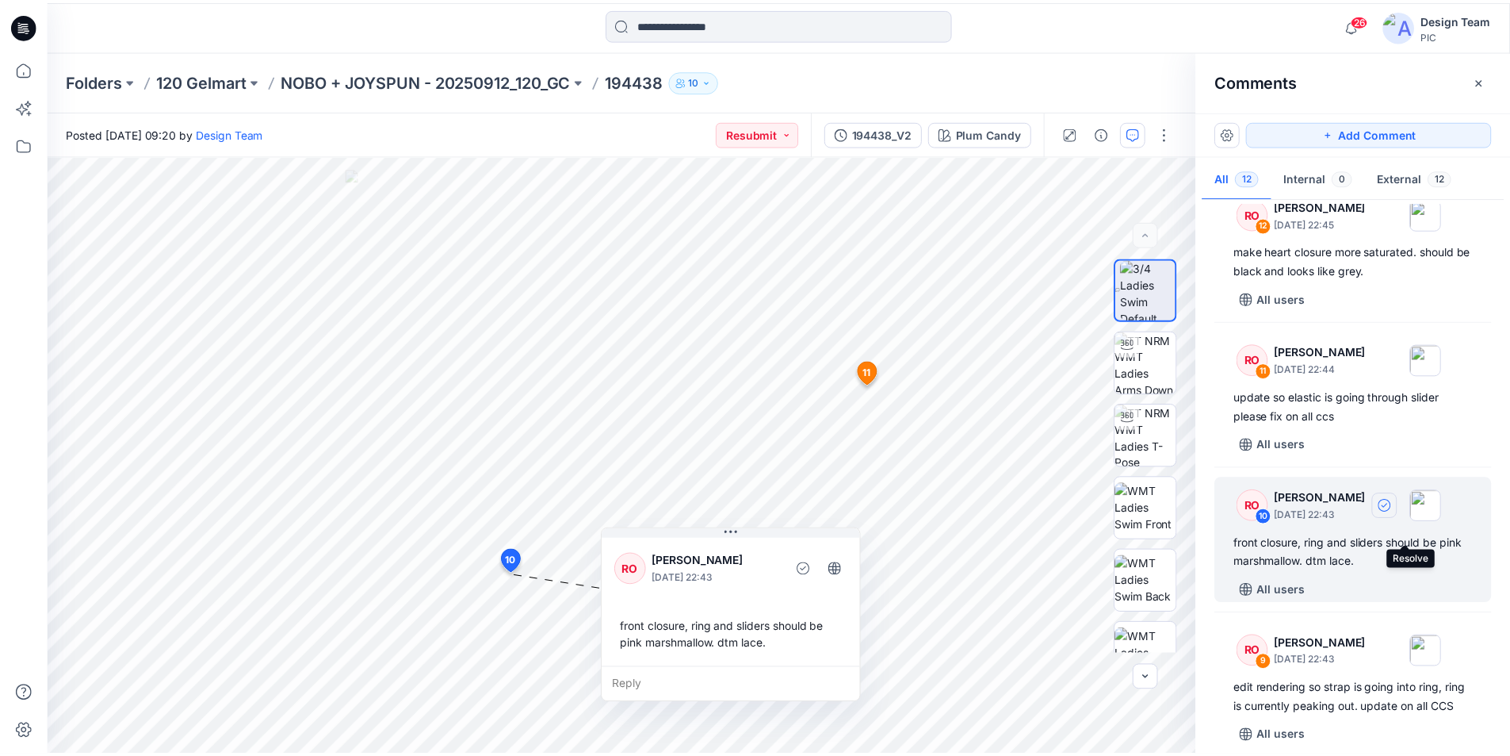
scroll to position [0, 0]
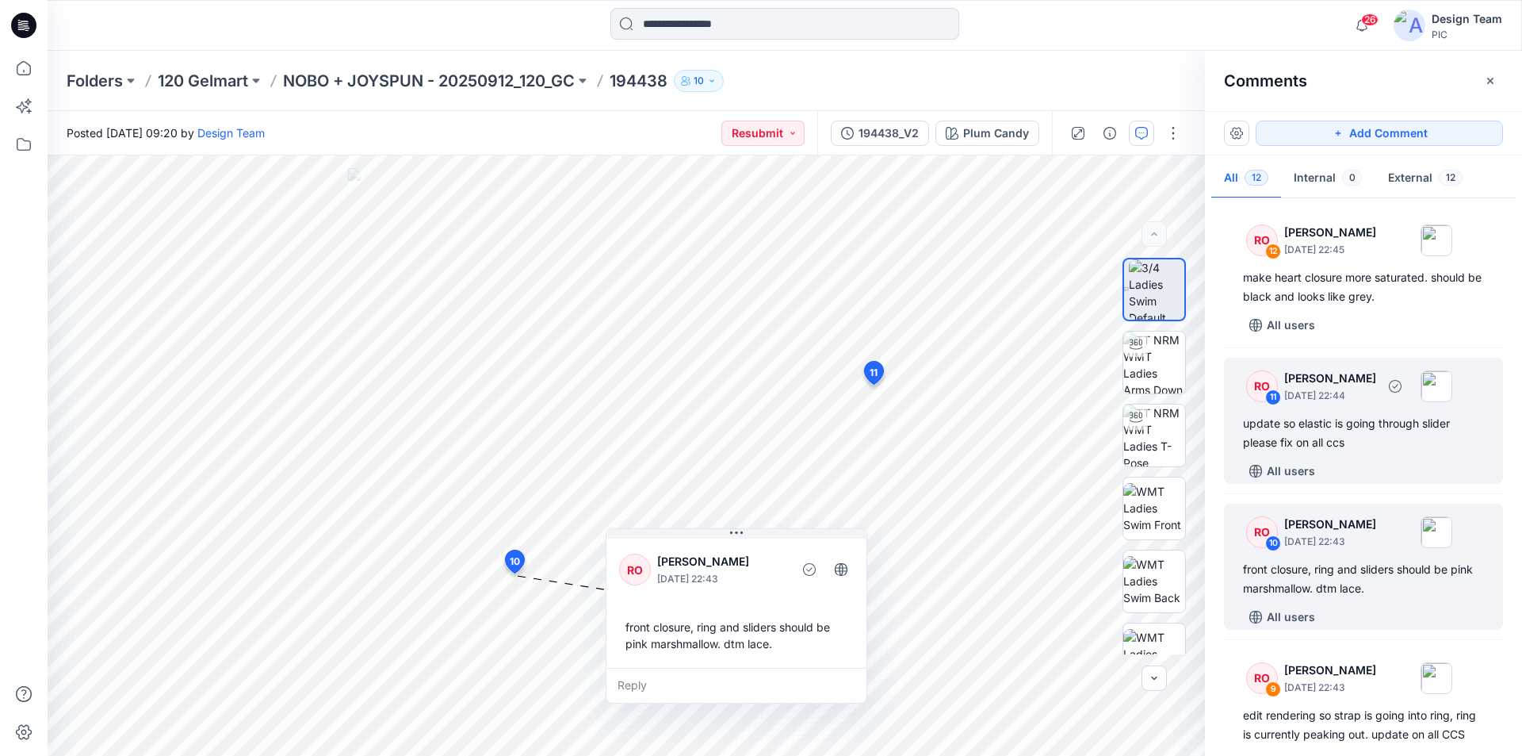
click at [1339, 419] on div "update so elastic is going through slider please fix on all ccs" at bounding box center [1363, 433] width 241 height 38
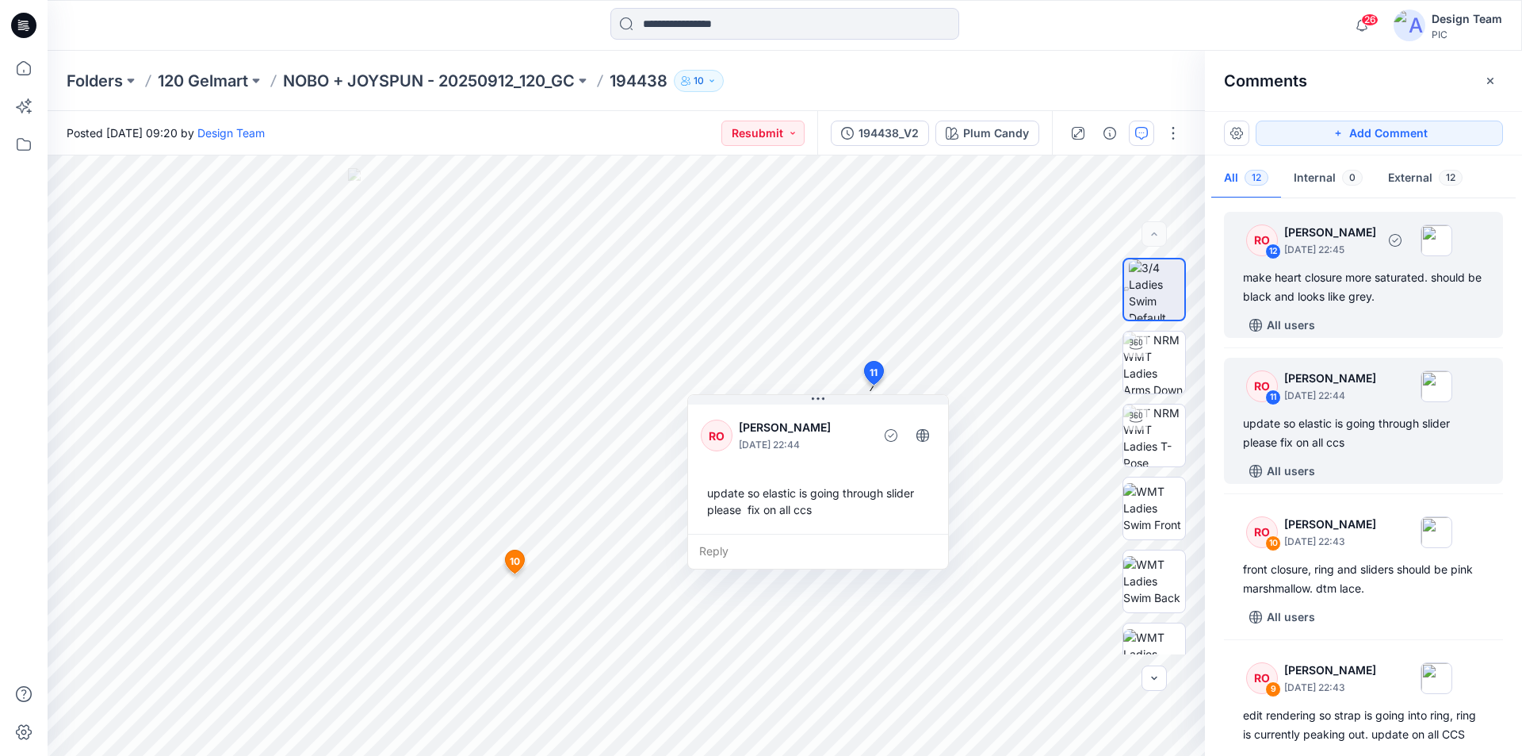
click at [1331, 288] on div "make heart closure more saturated. should be black and looks like grey." at bounding box center [1363, 287] width 241 height 38
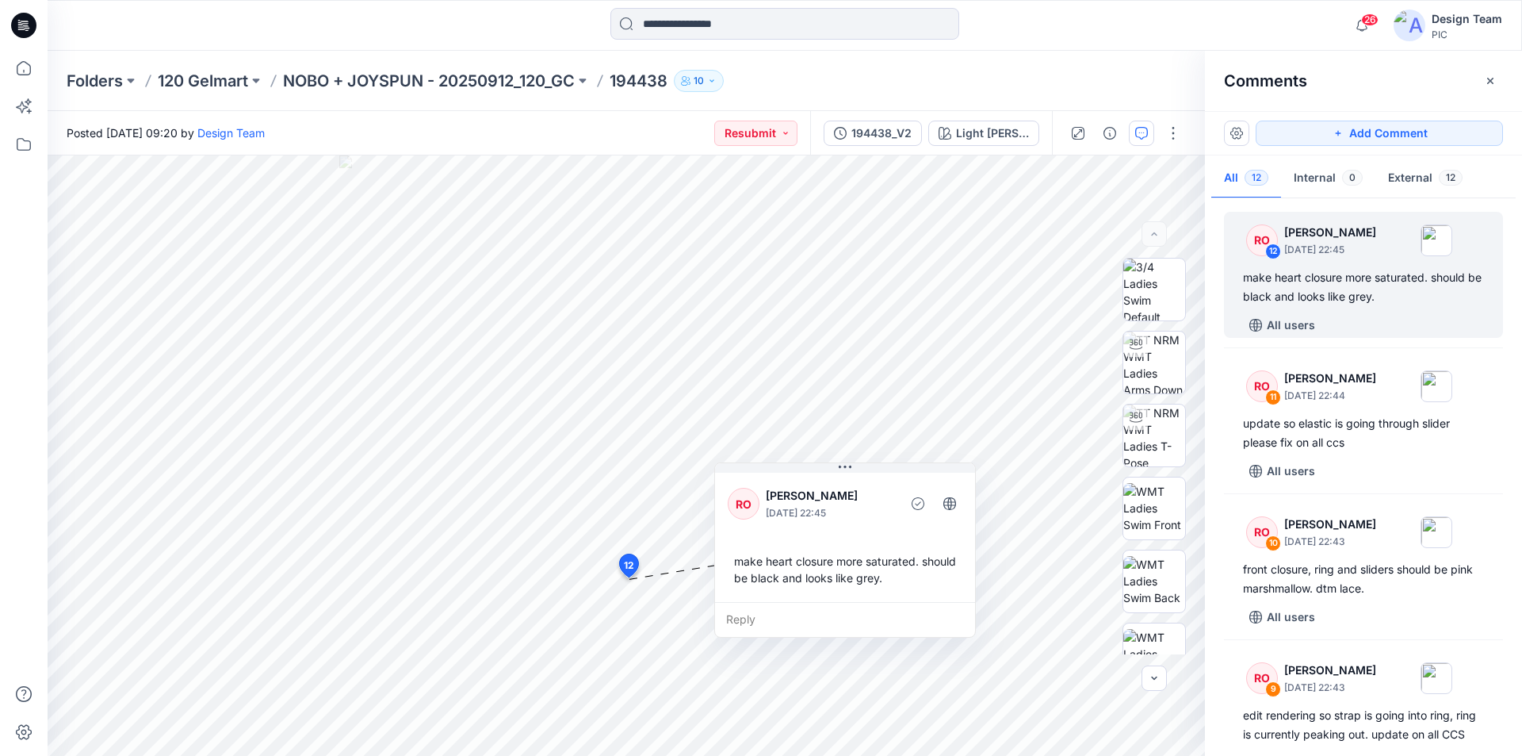
click at [19, 29] on icon at bounding box center [21, 29] width 7 height 1
